Goal: Task Accomplishment & Management: Manage account settings

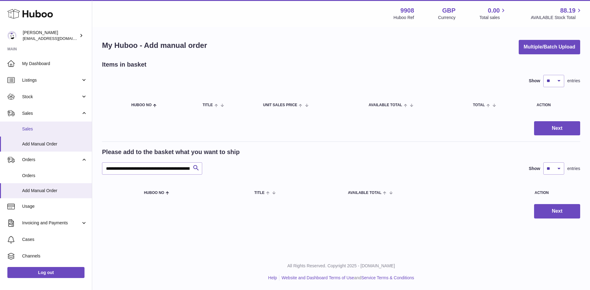
click at [42, 129] on span "Sales" at bounding box center [54, 129] width 65 height 6
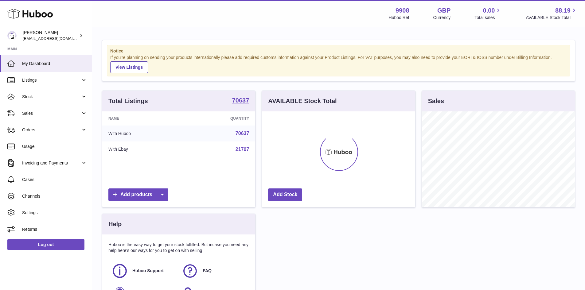
scroll to position [96, 153]
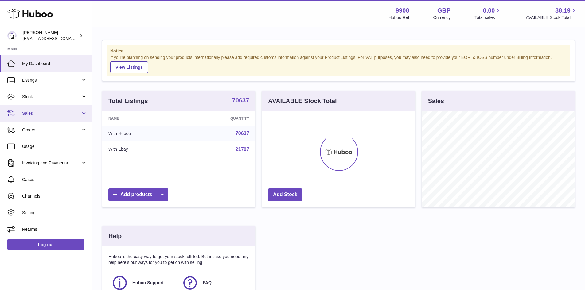
click at [33, 113] on span "Sales" at bounding box center [51, 114] width 59 height 6
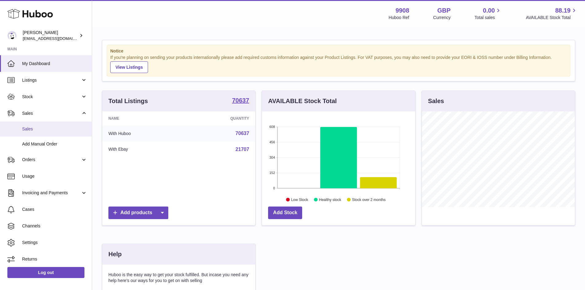
click at [34, 129] on span "Sales" at bounding box center [54, 129] width 65 height 6
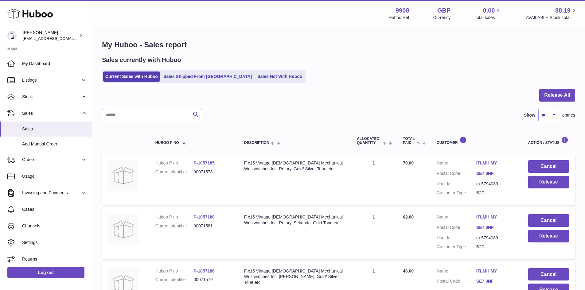
click at [114, 117] on input "text" at bounding box center [152, 115] width 100 height 12
paste input "********"
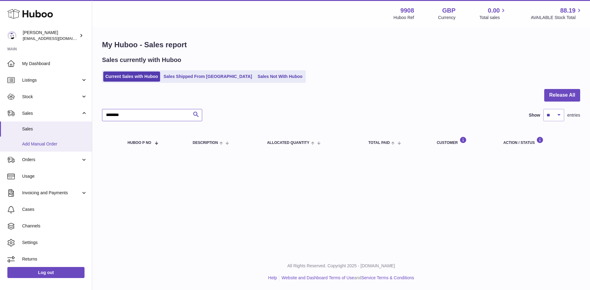
type input "********"
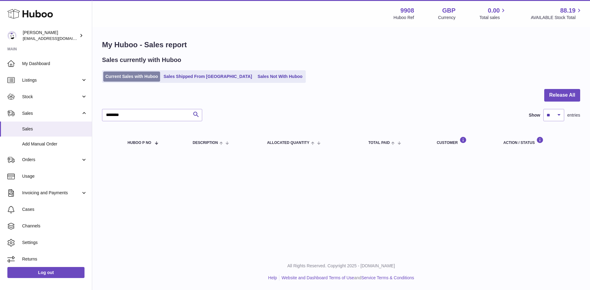
click at [128, 78] on link "Current Sales with Huboo" at bounding box center [131, 77] width 57 height 10
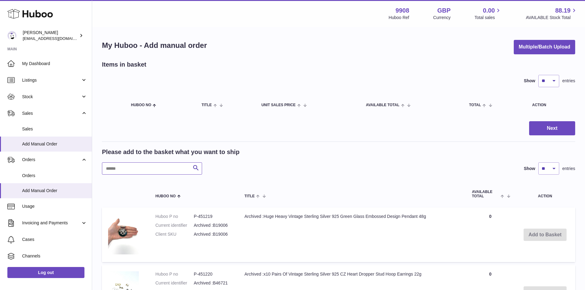
click at [125, 170] on input "text" at bounding box center [152, 169] width 100 height 12
paste input "********"
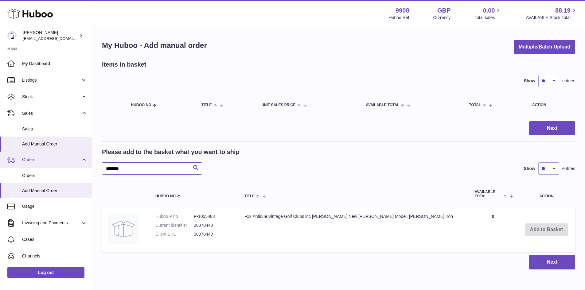
drag, startPoint x: 114, startPoint y: 167, endPoint x: 65, endPoint y: 159, distance: 50.0
click at [68, 167] on div "Huboo Ellie Baker tbcollectables@hotmail.co.uk Main My Dashboard Listings Not w…" at bounding box center [292, 159] width 585 height 318
click at [131, 169] on input "********" at bounding box center [152, 169] width 100 height 12
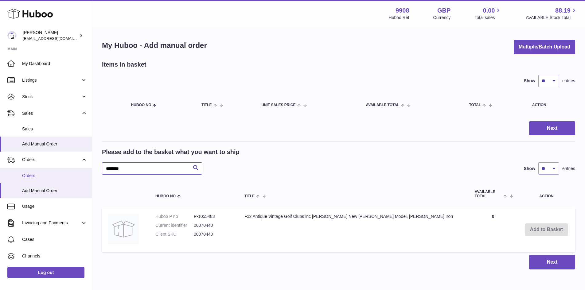
drag, startPoint x: 132, startPoint y: 171, endPoint x: 76, endPoint y: 171, distance: 56.2
click at [76, 171] on div "Huboo Ellie Baker tbcollectables@hotmail.co.uk Main My Dashboard Listings Not w…" at bounding box center [292, 159] width 585 height 318
paste input "text"
click at [543, 232] on button "Add to Basket" at bounding box center [546, 230] width 43 height 13
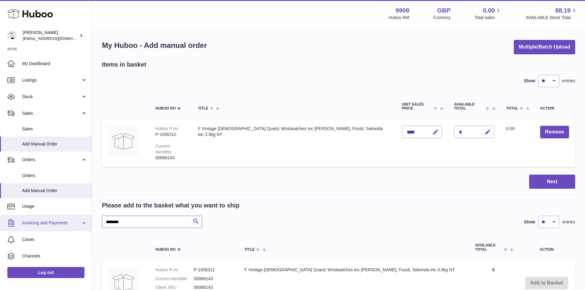
drag, startPoint x: 110, startPoint y: 220, endPoint x: 53, endPoint y: 220, distance: 56.8
click at [53, 220] on div "Huboo Ellie Baker tbcollectables@hotmail.co.uk Main My Dashboard Listings Not w…" at bounding box center [292, 185] width 585 height 371
paste input "text"
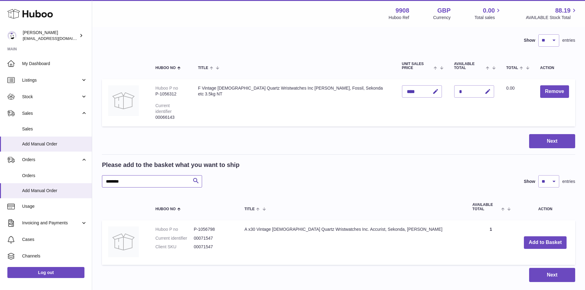
scroll to position [79, 0]
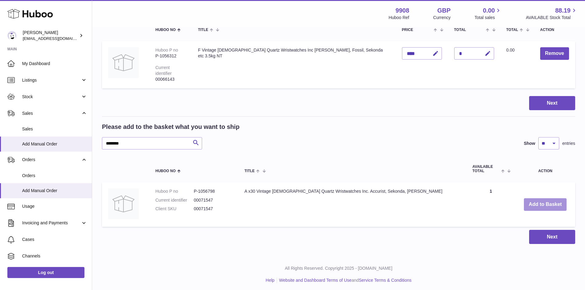
click at [541, 202] on button "Add to Basket" at bounding box center [545, 204] width 43 height 13
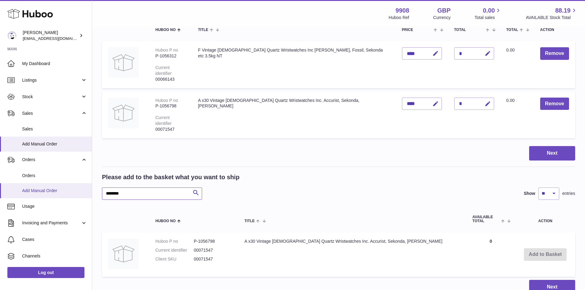
drag, startPoint x: 134, startPoint y: 192, endPoint x: 79, endPoint y: 192, distance: 55.0
click at [79, 192] on div "Huboo Ellie Baker tbcollectables@hotmail.co.uk Main My Dashboard Listings Not w…" at bounding box center [292, 132] width 585 height 422
paste input "text"
click at [551, 250] on button "Add to Basket" at bounding box center [544, 255] width 43 height 13
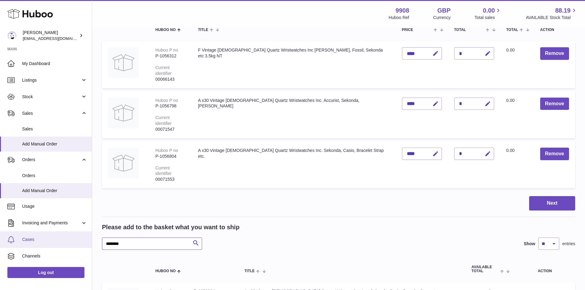
drag, startPoint x: 101, startPoint y: 238, endPoint x: 86, endPoint y: 238, distance: 15.1
click at [86, 238] on div "Huboo Ellie Baker tbcollectables@hotmail.co.uk Main My Dashboard Listings Not w…" at bounding box center [292, 157] width 585 height 472
paste input "text"
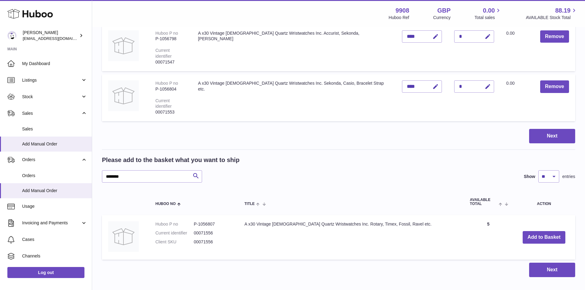
scroll to position [174, 0]
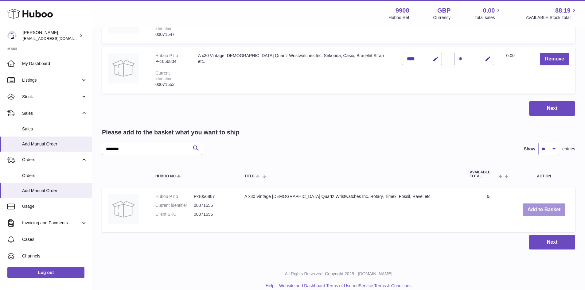
click at [538, 204] on button "Add to Basket" at bounding box center [544, 210] width 43 height 13
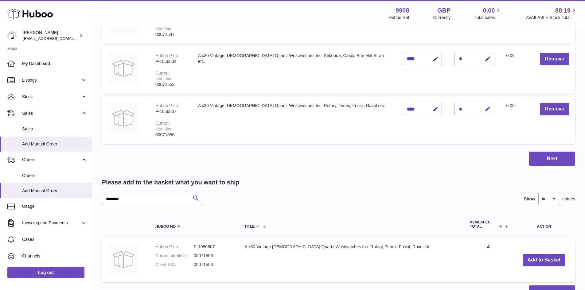
drag, startPoint x: 134, startPoint y: 189, endPoint x: 97, endPoint y: 190, distance: 36.6
click at [97, 190] on div "My Huboo - Add manual order Multiple/Batch Upload Items in basket Show ** ** **…" at bounding box center [338, 83] width 493 height 458
paste input "text"
click at [539, 254] on button "Add to Basket" at bounding box center [544, 260] width 43 height 13
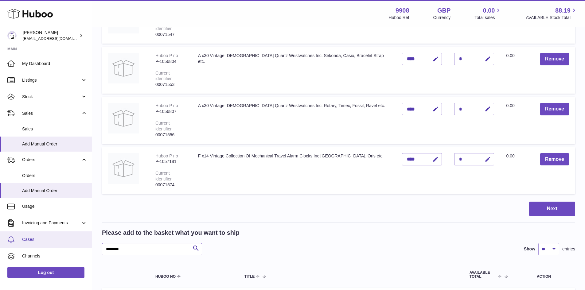
drag, startPoint x: 129, startPoint y: 233, endPoint x: 80, endPoint y: 236, distance: 49.3
click at [80, 236] on div "Huboo Ellie Baker tbcollectables@hotmail.co.uk Main My Dashboard Listings Not w…" at bounding box center [292, 112] width 585 height 572
paste input "text"
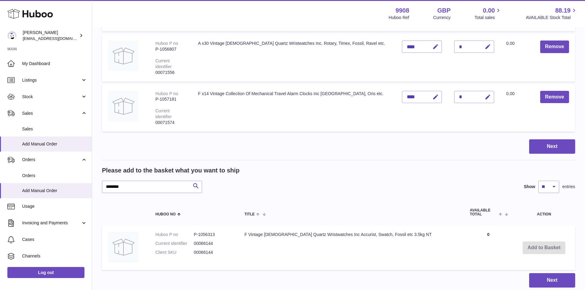
scroll to position [269, 0]
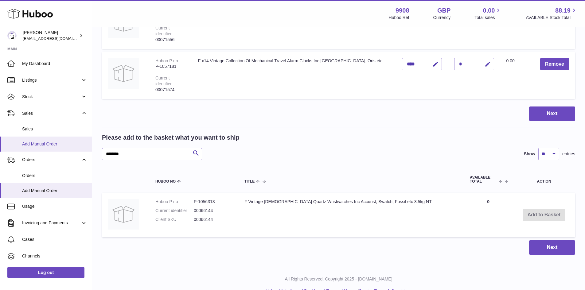
drag, startPoint x: 130, startPoint y: 142, endPoint x: 76, endPoint y: 142, distance: 54.4
click at [78, 142] on div "Huboo Ellie Baker tbcollectables@hotmail.co.uk Main My Dashboard Listings Not w…" at bounding box center [292, 17] width 585 height 572
paste input "text"
click at [546, 209] on button "Add to Basket" at bounding box center [544, 215] width 43 height 13
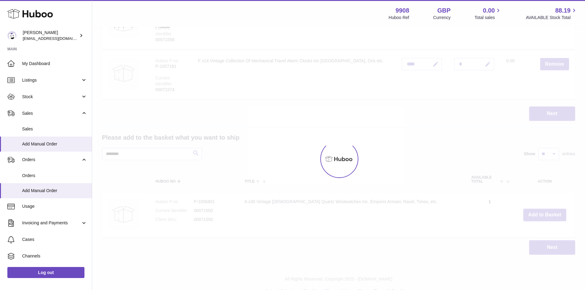
scroll to position [316, 0]
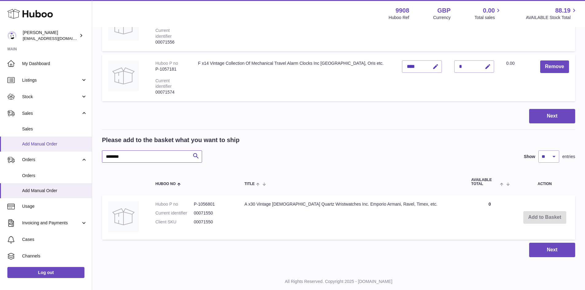
drag, startPoint x: 130, startPoint y: 138, endPoint x: 89, endPoint y: 143, distance: 41.1
paste input "text"
type input "********"
click at [550, 208] on button "Add to Basket" at bounding box center [548, 217] width 42 height 19
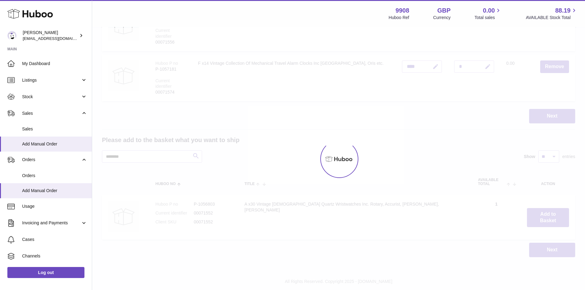
scroll to position [364, 0]
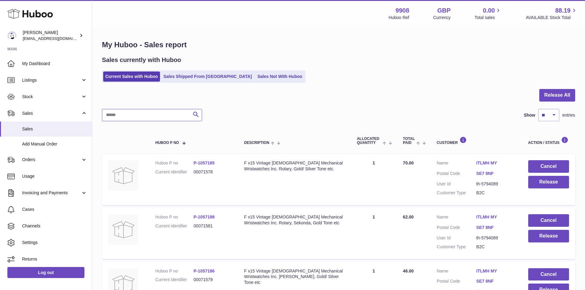
click at [125, 112] on input "text" at bounding box center [152, 115] width 100 height 12
paste input "********"
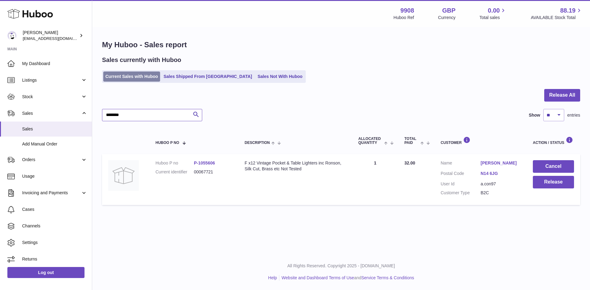
type input "********"
click at [119, 79] on link "Current Sales with Huboo" at bounding box center [131, 77] width 57 height 10
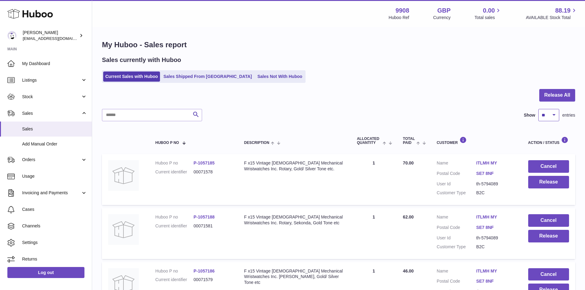
click at [543, 112] on select "** ** ** ***" at bounding box center [549, 115] width 21 height 12
select select "***"
click at [539, 109] on select "** ** ** ***" at bounding box center [549, 115] width 21 height 12
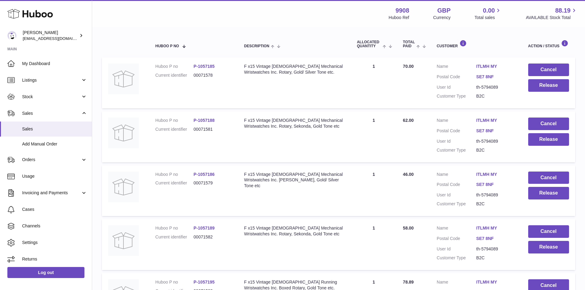
scroll to position [123, 0]
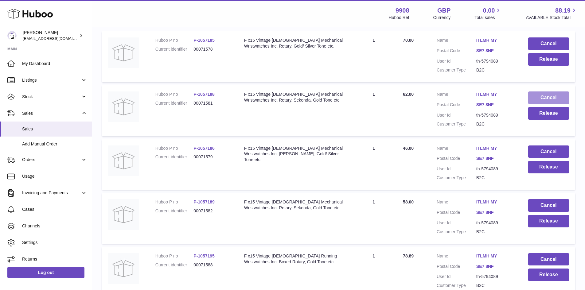
click at [556, 96] on button "Cancel" at bounding box center [548, 98] width 41 height 13
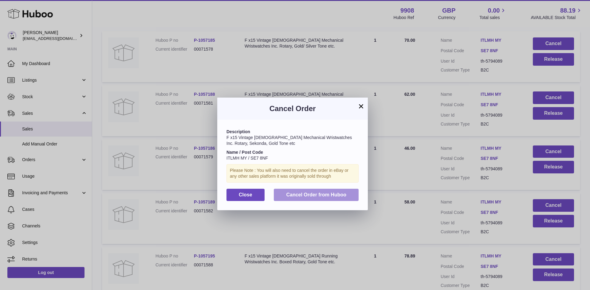
click at [312, 198] on button "Cancel Order from Huboo" at bounding box center [316, 195] width 85 height 13
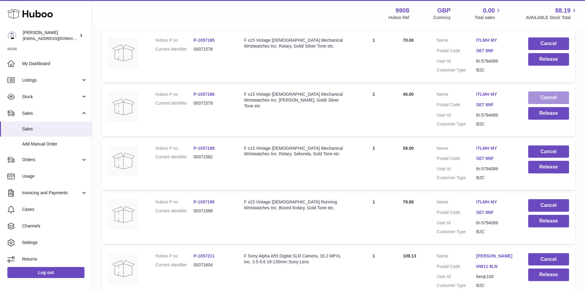
click at [551, 99] on button "Cancel" at bounding box center [548, 98] width 41 height 13
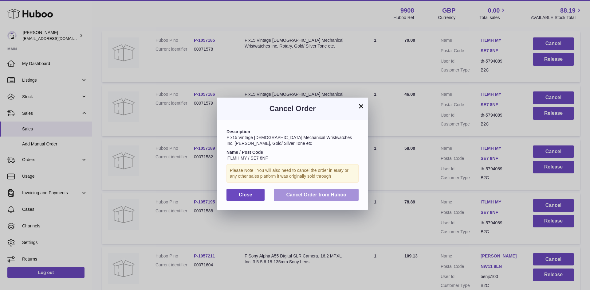
click at [309, 198] on button "Cancel Order from Huboo" at bounding box center [316, 195] width 85 height 13
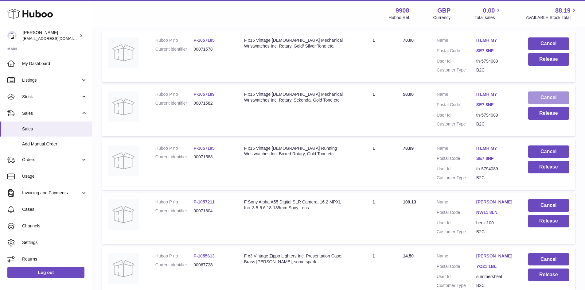
click at [547, 93] on button "Cancel" at bounding box center [548, 98] width 41 height 13
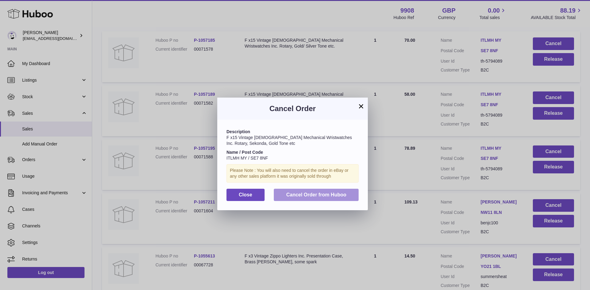
click at [320, 191] on button "Cancel Order from Huboo" at bounding box center [316, 195] width 85 height 13
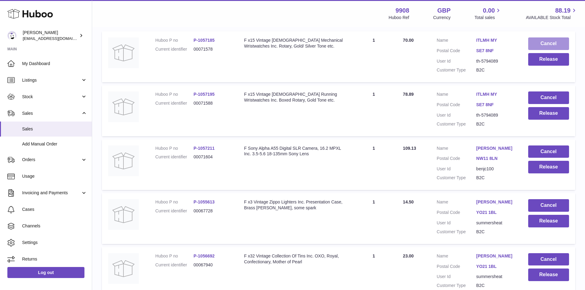
click at [545, 41] on button "Cancel" at bounding box center [548, 43] width 41 height 13
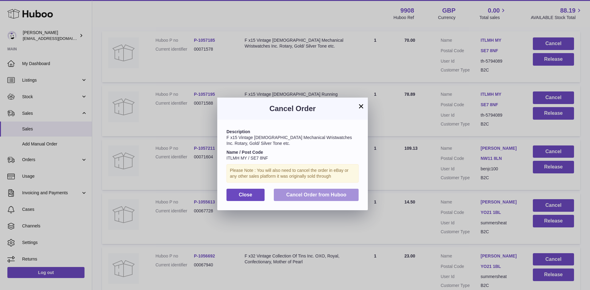
click at [317, 195] on span "Cancel Order from Huboo" at bounding box center [316, 194] width 60 height 5
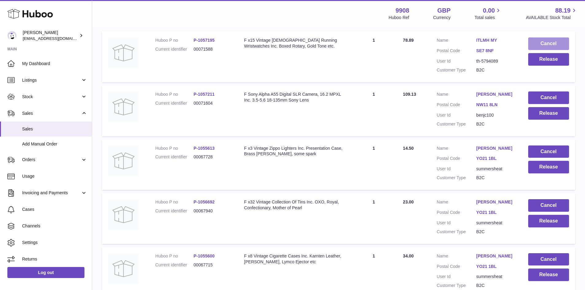
click at [544, 40] on button "Cancel" at bounding box center [548, 43] width 41 height 13
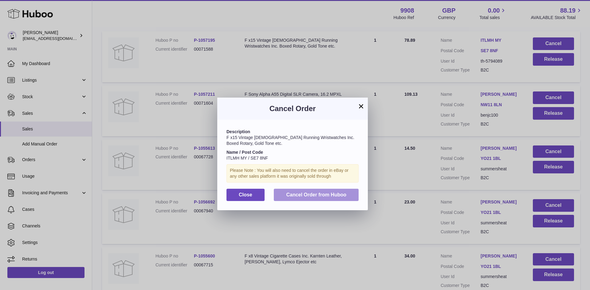
click at [325, 194] on span "Cancel Order from Huboo" at bounding box center [316, 194] width 60 height 5
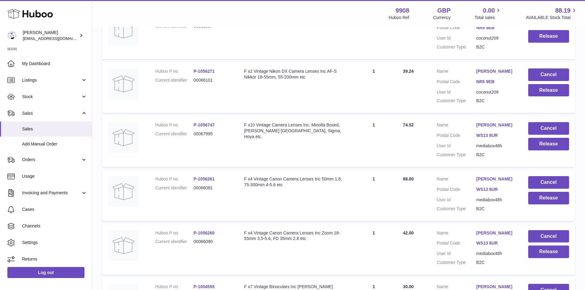
scroll to position [983, 0]
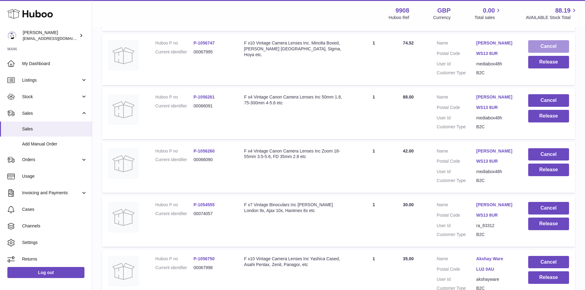
click at [537, 45] on button "Cancel" at bounding box center [548, 46] width 41 height 13
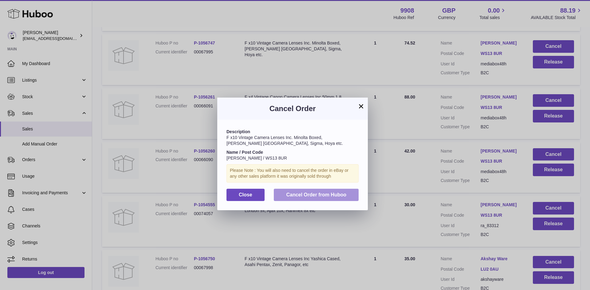
click at [327, 196] on span "Cancel Order from Huboo" at bounding box center [316, 194] width 60 height 5
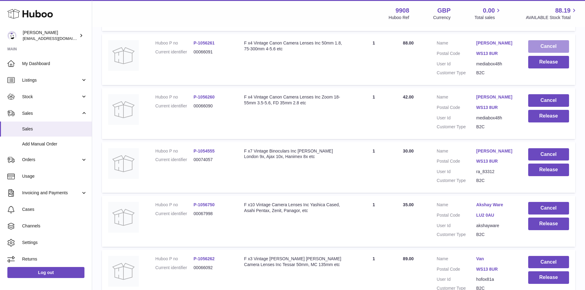
click at [540, 44] on button "Cancel" at bounding box center [548, 46] width 41 height 13
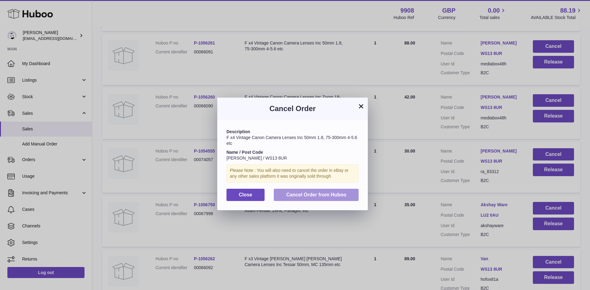
click at [328, 199] on button "Cancel Order from Huboo" at bounding box center [316, 195] width 85 height 13
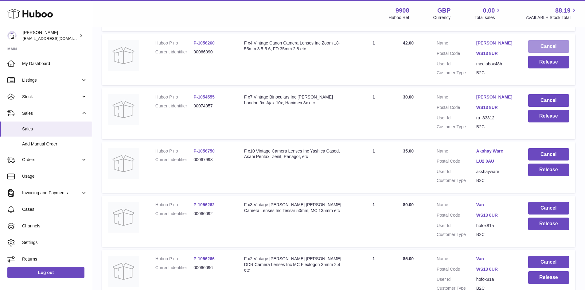
click at [535, 49] on button "Cancel" at bounding box center [548, 46] width 41 height 13
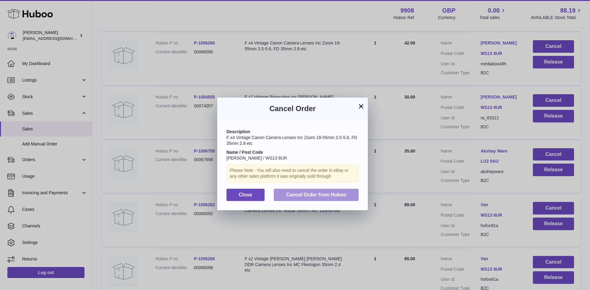
click at [331, 191] on button "Cancel Order from Huboo" at bounding box center [316, 195] width 85 height 13
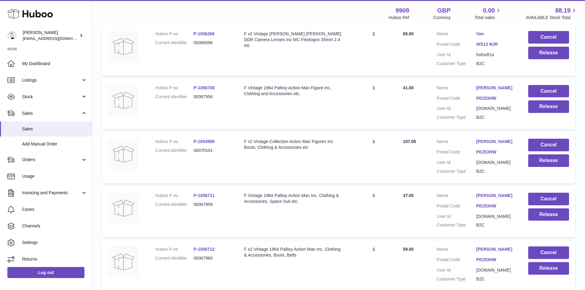
scroll to position [1188, 0]
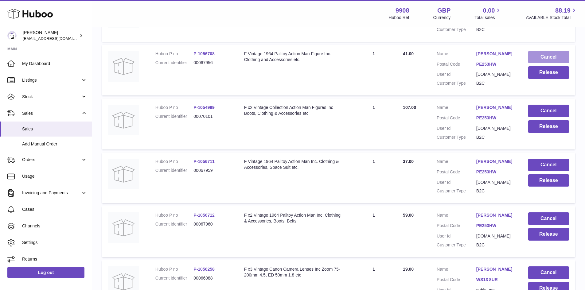
click at [541, 53] on button "Cancel" at bounding box center [548, 57] width 41 height 13
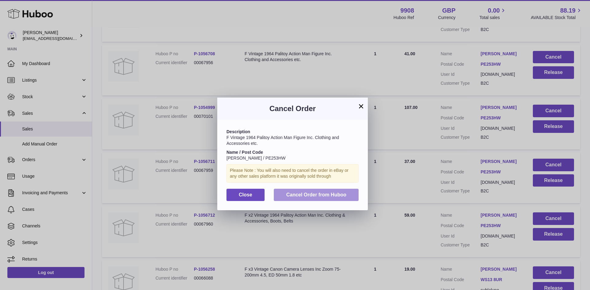
click at [329, 198] on button "Cancel Order from Huboo" at bounding box center [316, 195] width 85 height 13
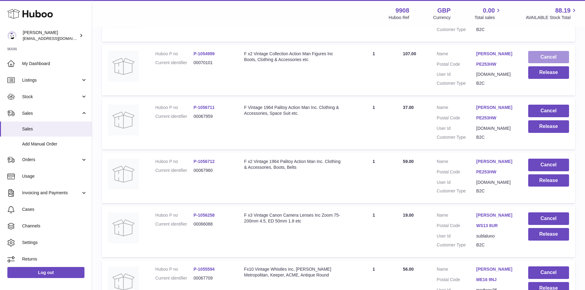
click at [560, 59] on button "Cancel" at bounding box center [548, 57] width 41 height 13
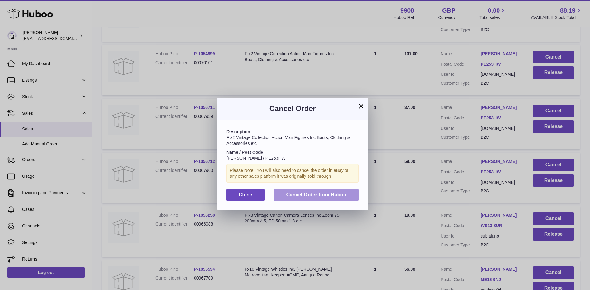
click at [311, 196] on span "Cancel Order from Huboo" at bounding box center [316, 194] width 60 height 5
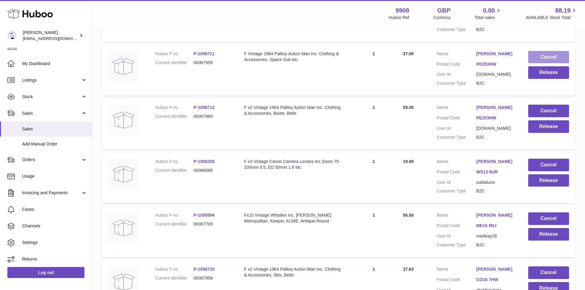
click at [541, 54] on button "Cancel" at bounding box center [548, 57] width 41 height 13
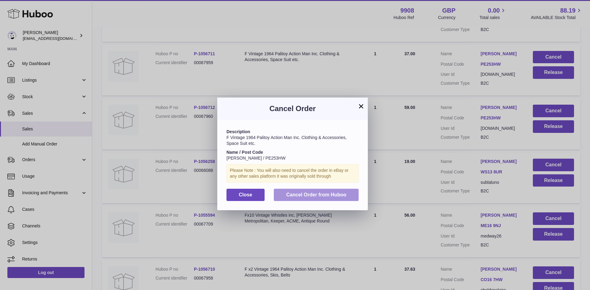
click at [308, 198] on button "Cancel Order from Huboo" at bounding box center [316, 195] width 85 height 13
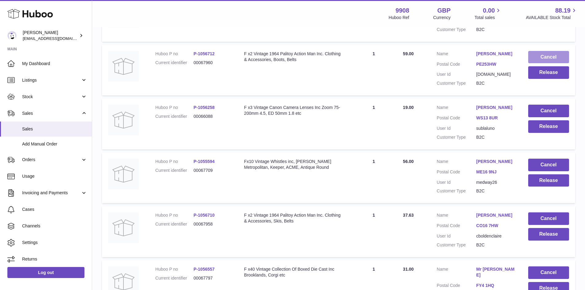
click at [544, 56] on button "Cancel" at bounding box center [548, 57] width 41 height 13
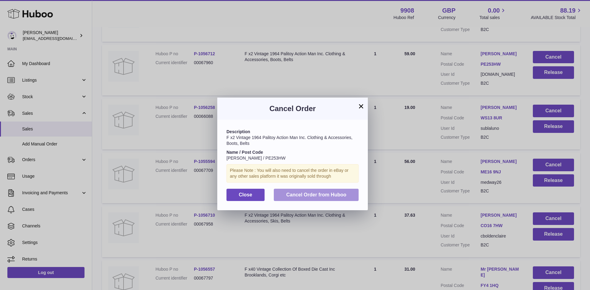
click at [307, 191] on button "Cancel Order from Huboo" at bounding box center [316, 195] width 85 height 13
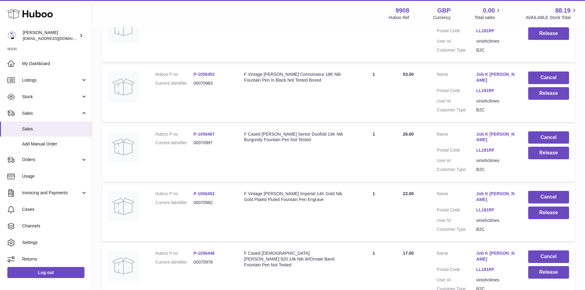
scroll to position [2701, 0]
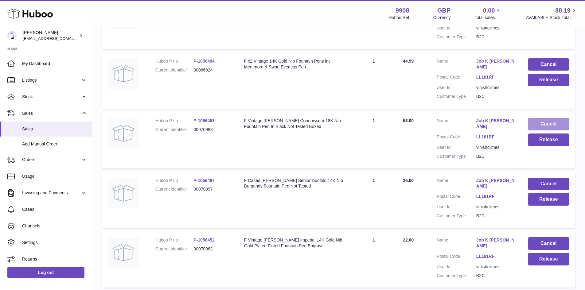
click at [546, 118] on button "Cancel" at bounding box center [548, 124] width 41 height 13
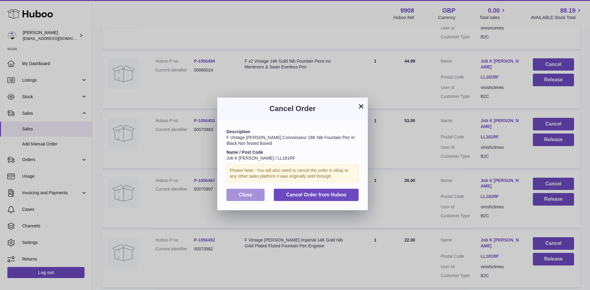
click at [249, 190] on button "Close" at bounding box center [245, 195] width 38 height 13
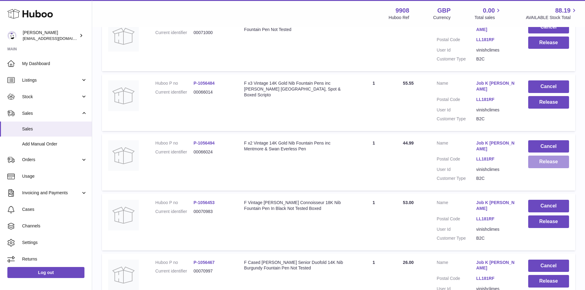
scroll to position [2578, 0]
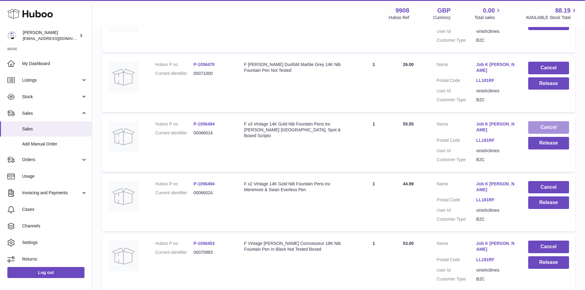
click at [543, 121] on button "Cancel" at bounding box center [548, 127] width 41 height 13
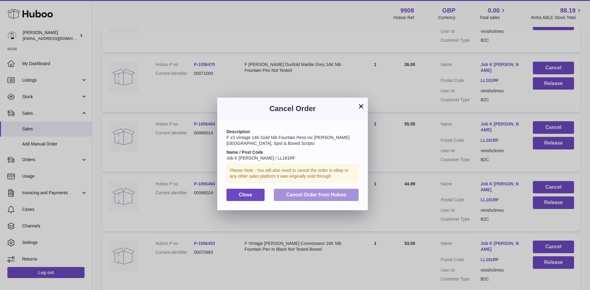
click at [329, 197] on span "Cancel Order from Huboo" at bounding box center [316, 194] width 60 height 5
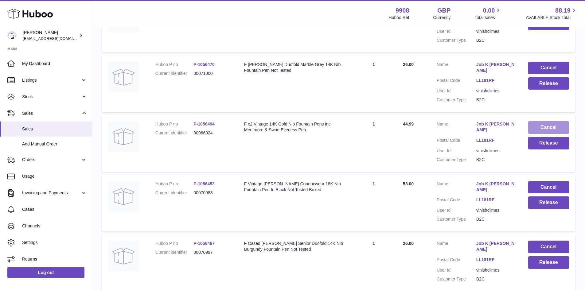
click at [543, 121] on button "Cancel" at bounding box center [548, 127] width 41 height 13
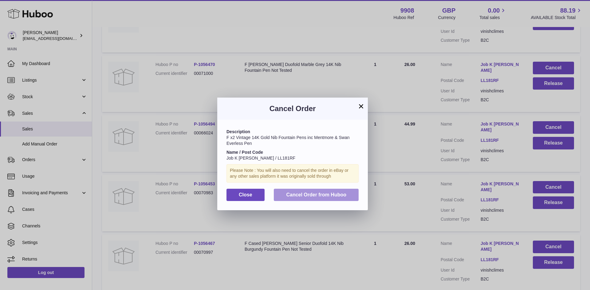
click at [339, 193] on span "Cancel Order from Huboo" at bounding box center [316, 194] width 60 height 5
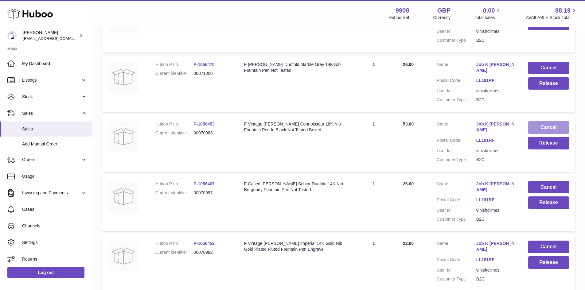
click at [537, 121] on button "Cancel" at bounding box center [548, 127] width 41 height 13
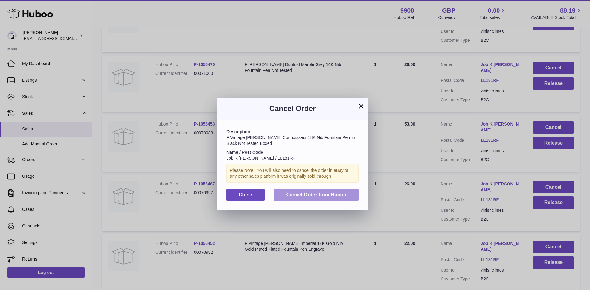
click at [323, 196] on span "Cancel Order from Huboo" at bounding box center [316, 194] width 60 height 5
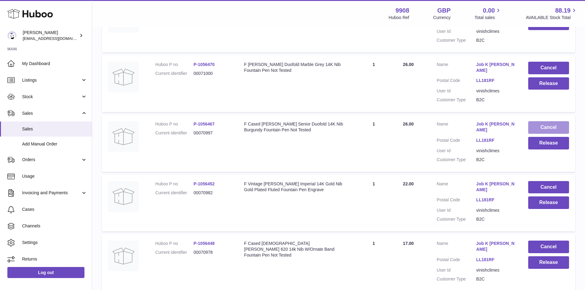
click at [539, 121] on button "Cancel" at bounding box center [548, 127] width 41 height 13
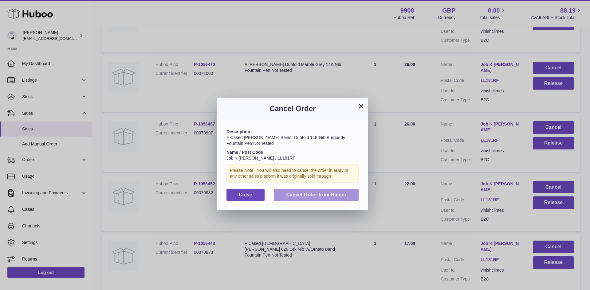
click at [322, 194] on span "Cancel Order from Huboo" at bounding box center [316, 194] width 60 height 5
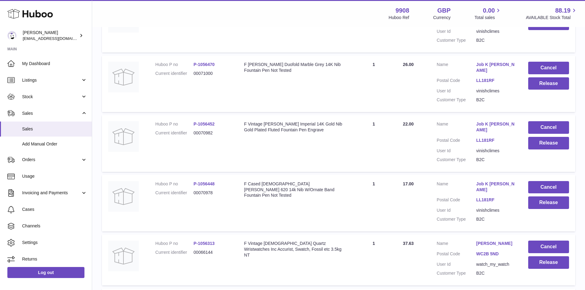
click at [546, 115] on td "Cancel Release" at bounding box center [548, 143] width 53 height 57
click at [544, 121] on button "Cancel" at bounding box center [548, 127] width 41 height 13
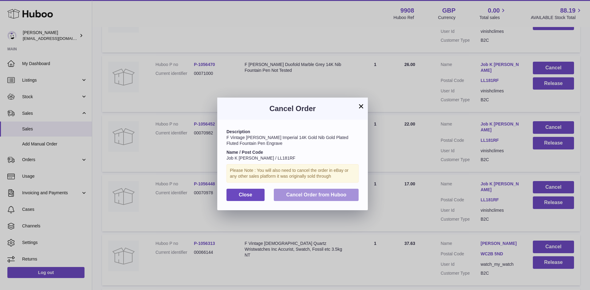
click at [320, 195] on span "Cancel Order from Huboo" at bounding box center [316, 194] width 60 height 5
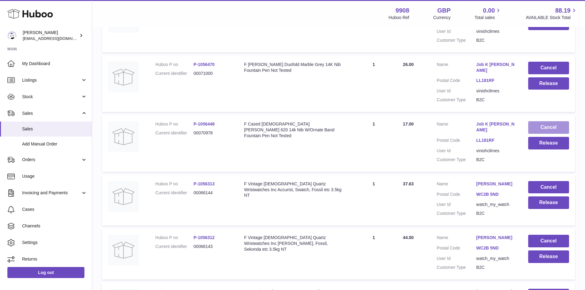
click at [547, 121] on button "Cancel" at bounding box center [548, 127] width 41 height 13
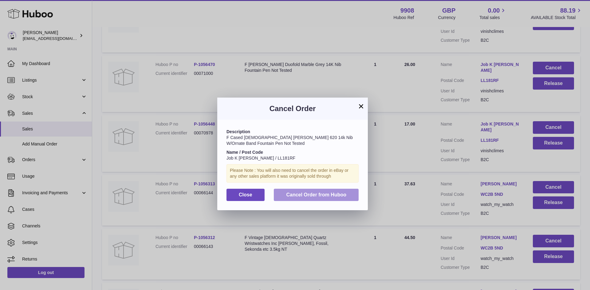
click at [327, 197] on span "Cancel Order from Huboo" at bounding box center [316, 194] width 60 height 5
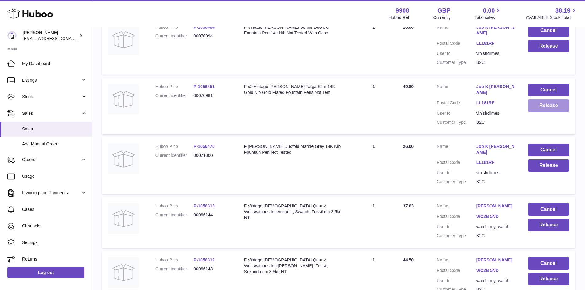
scroll to position [2373, 0]
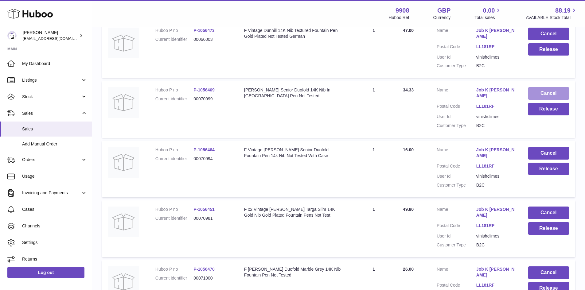
click at [548, 87] on button "Cancel" at bounding box center [548, 93] width 41 height 13
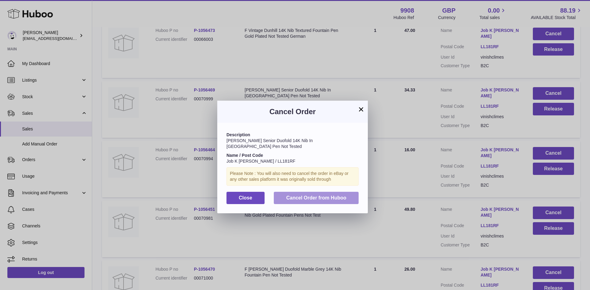
click at [330, 195] on span "Cancel Order from Huboo" at bounding box center [316, 197] width 60 height 5
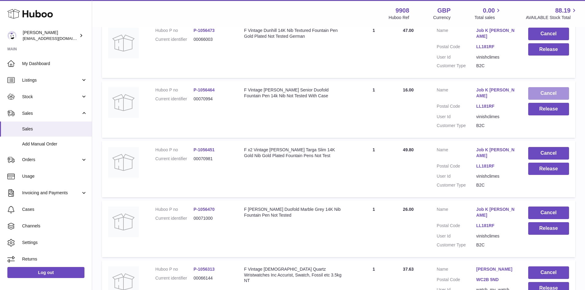
click at [536, 87] on button "Cancel" at bounding box center [548, 93] width 41 height 13
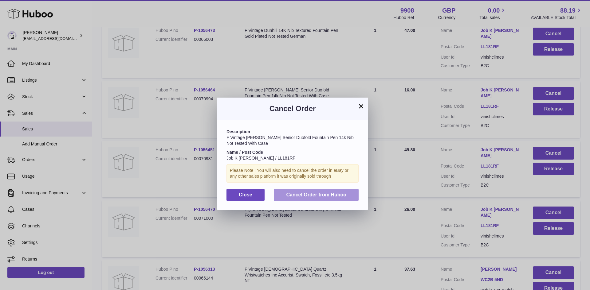
click at [316, 192] on button "Cancel Order from Huboo" at bounding box center [316, 195] width 85 height 13
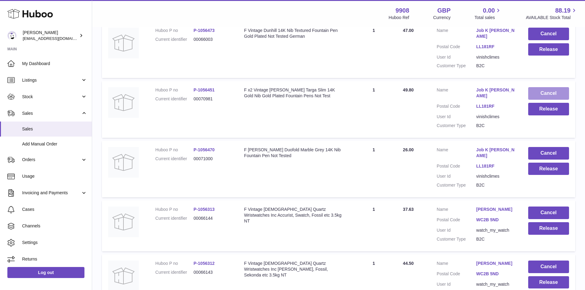
click at [545, 87] on button "Cancel" at bounding box center [548, 93] width 41 height 13
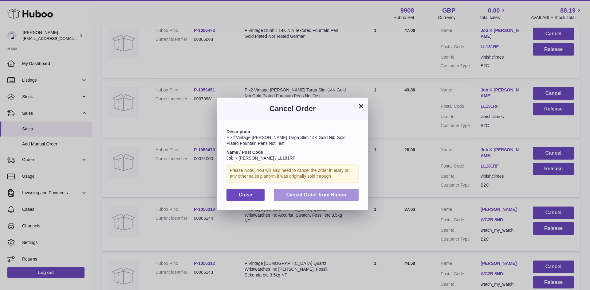
click at [305, 192] on span "Cancel Order from Huboo" at bounding box center [316, 194] width 60 height 5
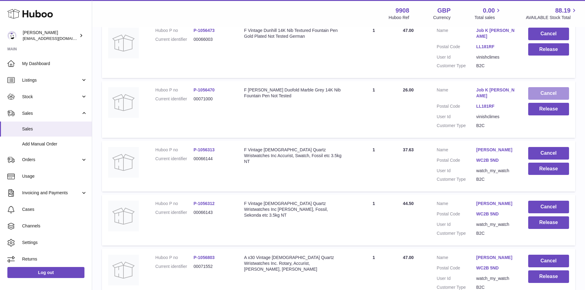
click at [536, 87] on button "Cancel" at bounding box center [548, 93] width 41 height 13
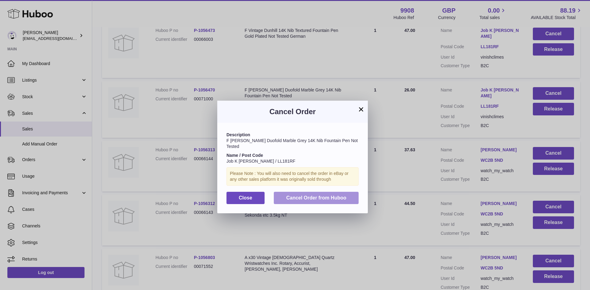
click at [318, 195] on span "Cancel Order from Huboo" at bounding box center [316, 197] width 60 height 5
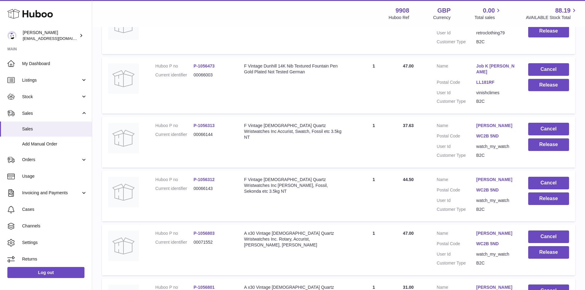
scroll to position [2291, 0]
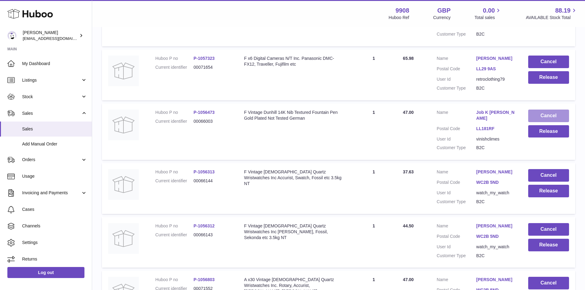
click at [552, 110] on button "Cancel" at bounding box center [548, 116] width 41 height 13
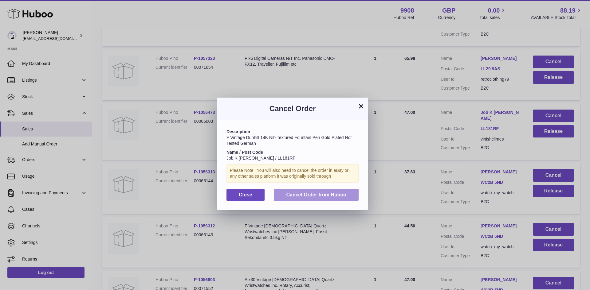
click at [317, 193] on span "Cancel Order from Huboo" at bounding box center [316, 194] width 60 height 5
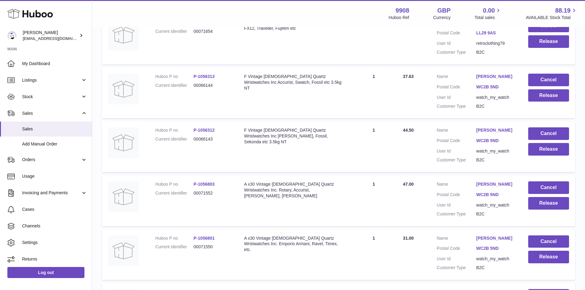
scroll to position [2373, 0]
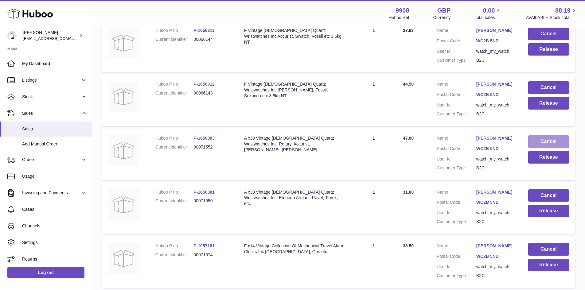
click at [560, 143] on button "Cancel" at bounding box center [548, 141] width 41 height 13
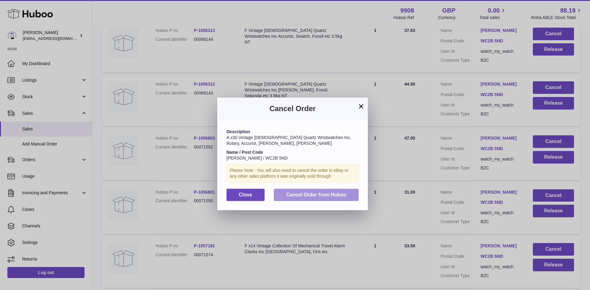
click at [318, 190] on button "Cancel Order from Huboo" at bounding box center [316, 195] width 85 height 13
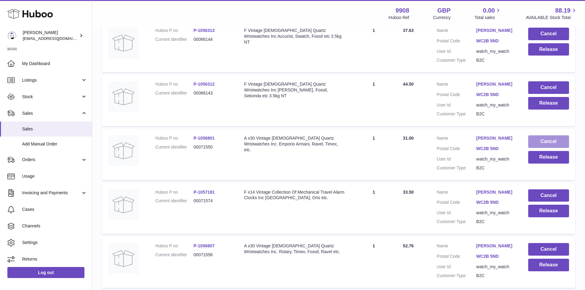
click at [541, 145] on button "Cancel" at bounding box center [548, 141] width 41 height 13
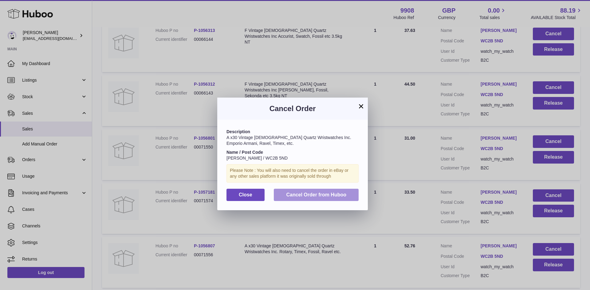
click at [311, 198] on button "Cancel Order from Huboo" at bounding box center [316, 195] width 85 height 13
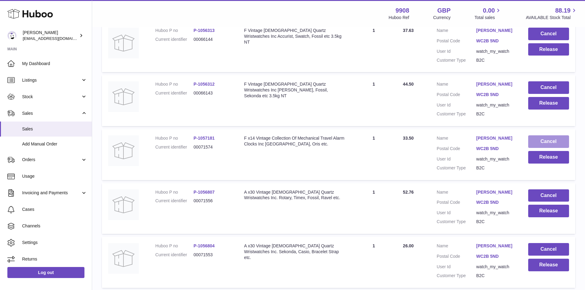
click at [536, 147] on button "Cancel" at bounding box center [548, 141] width 41 height 13
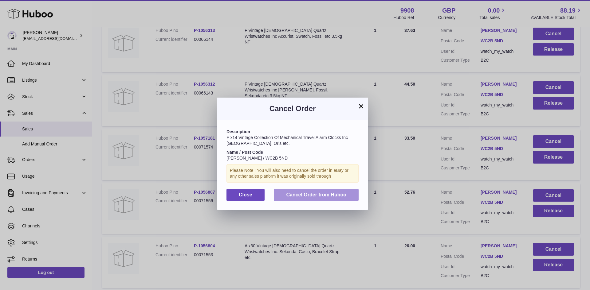
click at [319, 192] on span "Cancel Order from Huboo" at bounding box center [316, 194] width 60 height 5
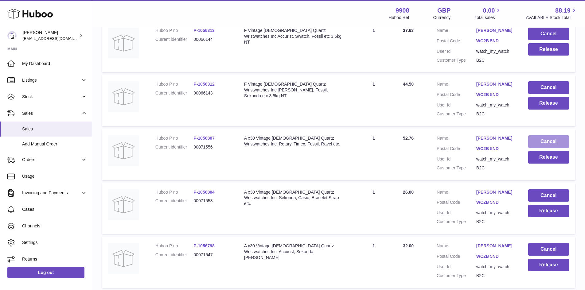
click at [545, 144] on button "Cancel" at bounding box center [548, 141] width 41 height 13
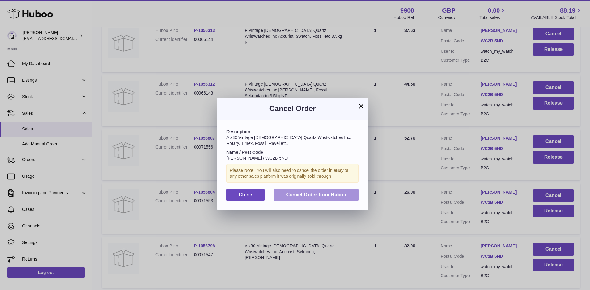
click at [318, 196] on span "Cancel Order from Huboo" at bounding box center [316, 194] width 60 height 5
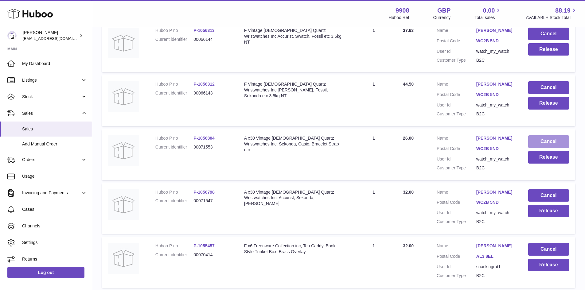
click at [534, 145] on button "Cancel" at bounding box center [548, 141] width 41 height 13
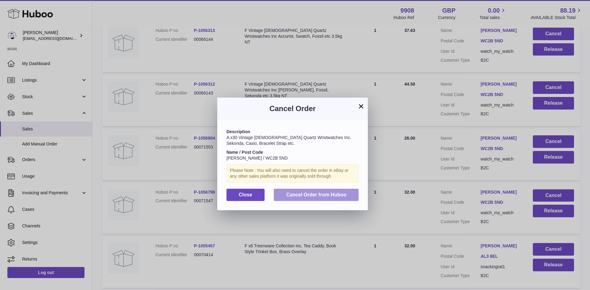
click at [323, 194] on span "Cancel Order from Huboo" at bounding box center [316, 194] width 60 height 5
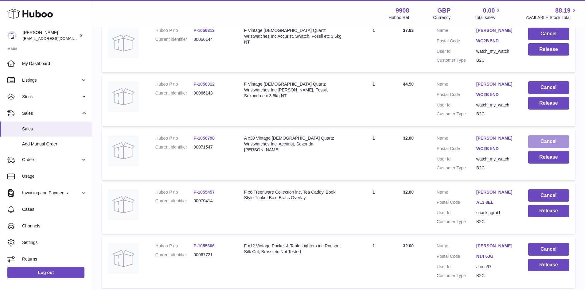
click at [552, 143] on button "Cancel" at bounding box center [548, 141] width 41 height 13
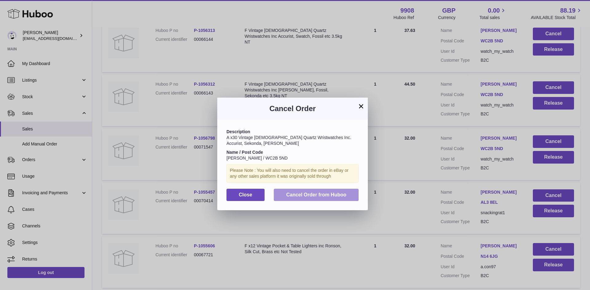
click at [320, 194] on span "Cancel Order from Huboo" at bounding box center [316, 194] width 60 height 5
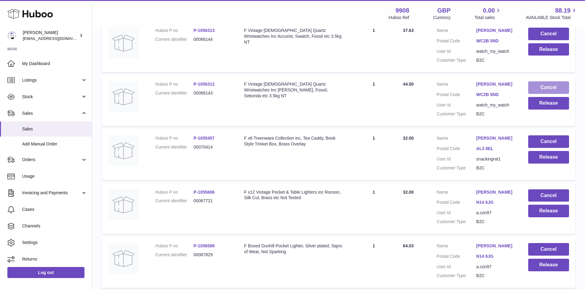
click at [541, 84] on button "Cancel" at bounding box center [548, 87] width 41 height 13
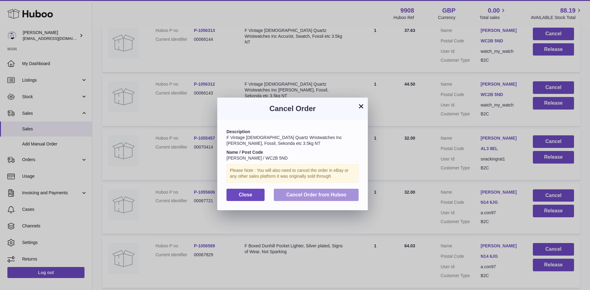
click at [315, 194] on span "Cancel Order from Huboo" at bounding box center [316, 194] width 60 height 5
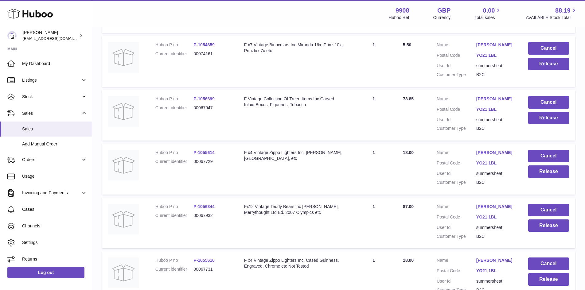
scroll to position [421, 0]
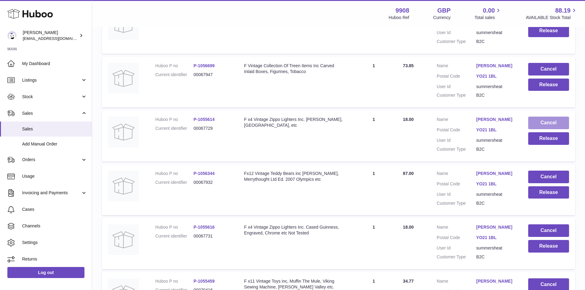
click at [539, 122] on button "Cancel" at bounding box center [548, 123] width 41 height 13
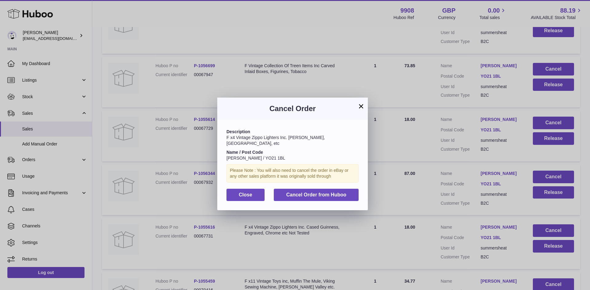
click at [360, 108] on button "×" at bounding box center [360, 106] width 7 height 7
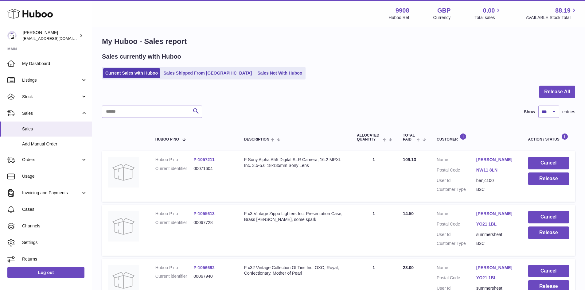
scroll to position [0, 0]
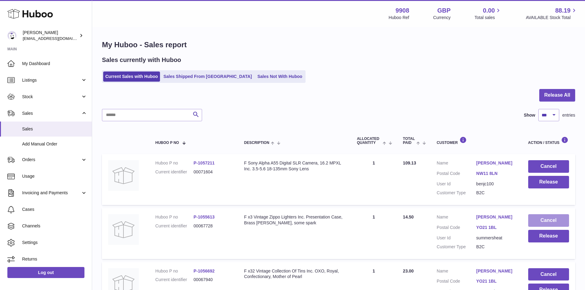
click at [559, 219] on button "Cancel" at bounding box center [548, 220] width 41 height 13
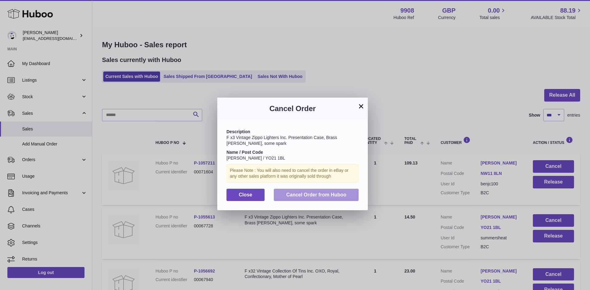
click at [307, 194] on span "Cancel Order from Huboo" at bounding box center [316, 194] width 60 height 5
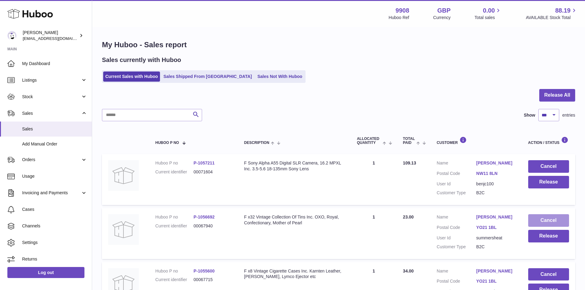
click at [545, 220] on button "Cancel" at bounding box center [548, 220] width 41 height 13
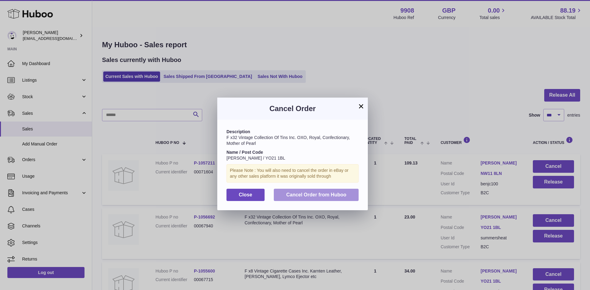
click at [330, 194] on span "Cancel Order from Huboo" at bounding box center [316, 194] width 60 height 5
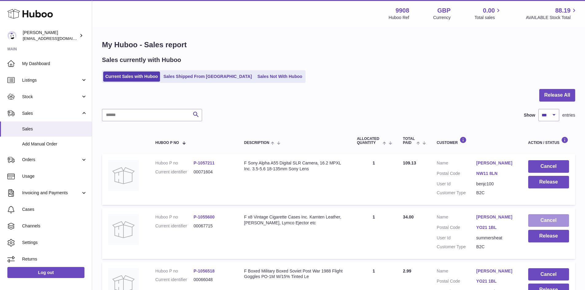
click at [537, 215] on button "Cancel" at bounding box center [548, 220] width 41 height 13
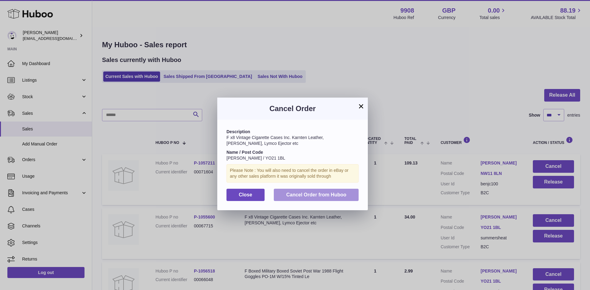
click at [332, 193] on span "Cancel Order from Huboo" at bounding box center [316, 194] width 60 height 5
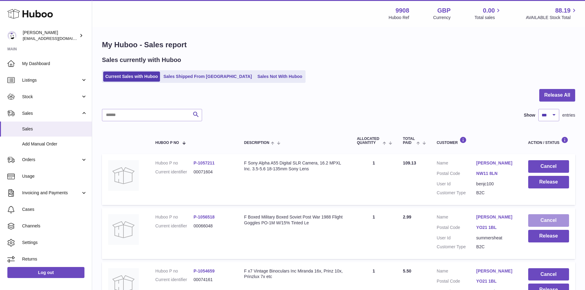
click at [549, 220] on button "Cancel" at bounding box center [548, 220] width 41 height 13
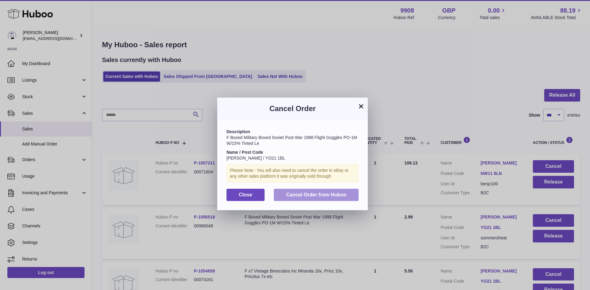
click at [324, 196] on span "Cancel Order from Huboo" at bounding box center [316, 194] width 60 height 5
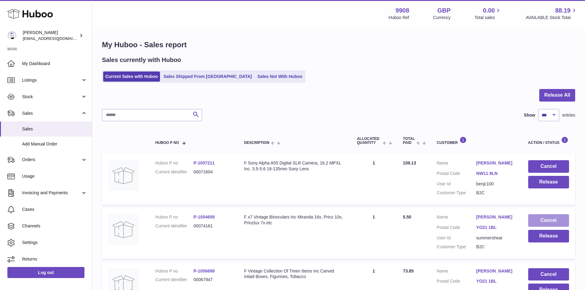
click at [531, 217] on button "Cancel" at bounding box center [548, 220] width 41 height 13
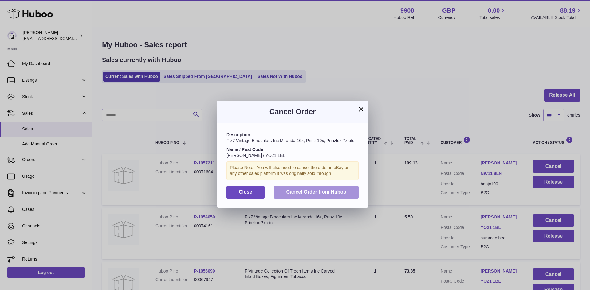
click at [333, 190] on span "Cancel Order from Huboo" at bounding box center [316, 192] width 60 height 5
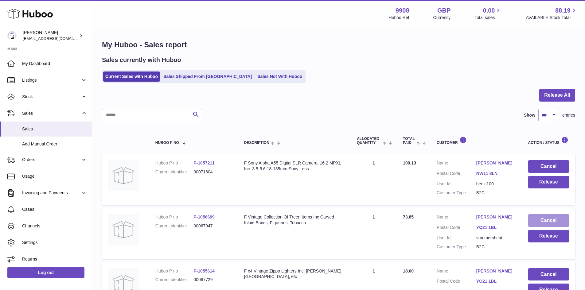
click at [552, 218] on button "Cancel" at bounding box center [548, 220] width 41 height 13
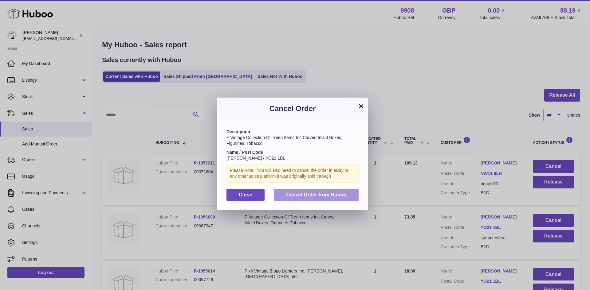
click at [322, 191] on button "Cancel Order from Huboo" at bounding box center [316, 195] width 85 height 13
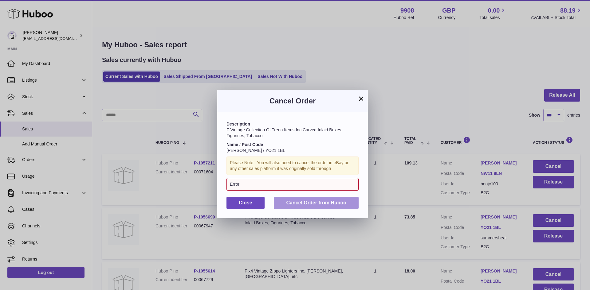
click at [318, 201] on span "Cancel Order from Huboo" at bounding box center [316, 202] width 60 height 5
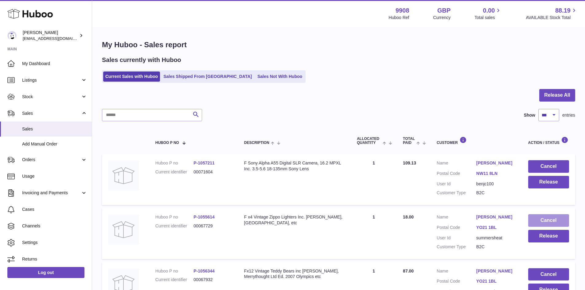
click at [542, 219] on button "Cancel" at bounding box center [548, 220] width 41 height 13
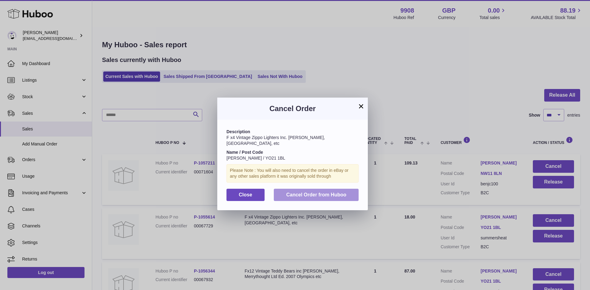
click at [326, 195] on span "Cancel Order from Huboo" at bounding box center [316, 194] width 60 height 5
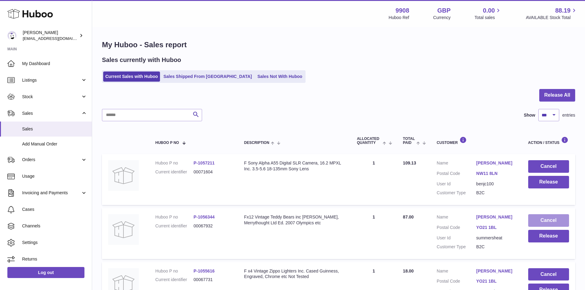
click at [538, 217] on button "Cancel" at bounding box center [548, 220] width 41 height 13
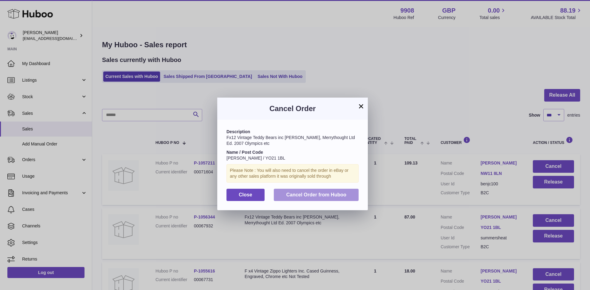
click at [306, 196] on span "Cancel Order from Huboo" at bounding box center [316, 194] width 60 height 5
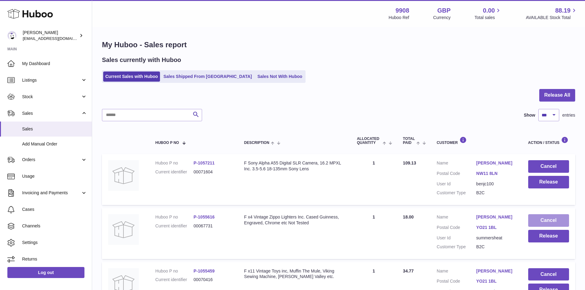
click at [557, 219] on button "Cancel" at bounding box center [548, 220] width 41 height 13
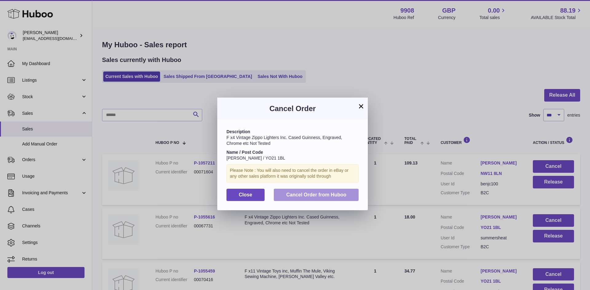
click at [329, 198] on button "Cancel Order from Huboo" at bounding box center [316, 195] width 85 height 13
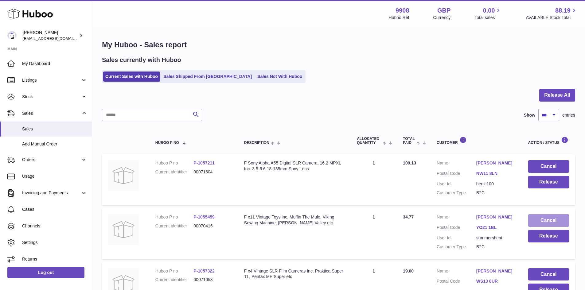
click at [536, 217] on button "Cancel" at bounding box center [548, 220] width 41 height 13
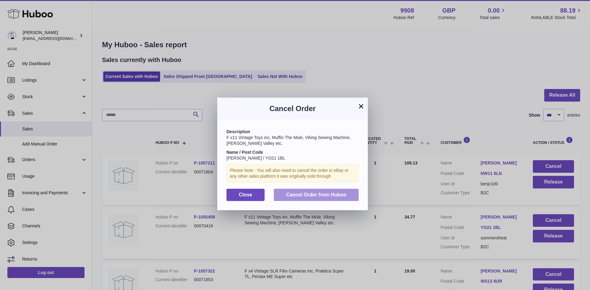
click at [320, 196] on span "Cancel Order from Huboo" at bounding box center [316, 194] width 60 height 5
